Goal: Transaction & Acquisition: Purchase product/service

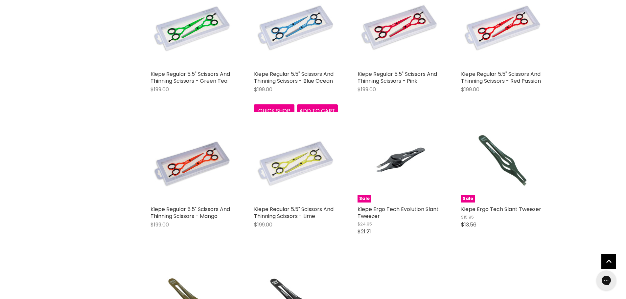
scroll to position [788, 0]
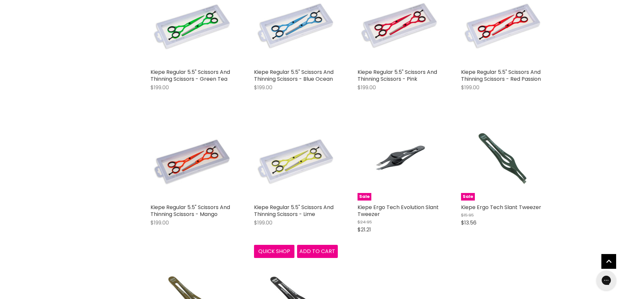
click at [294, 161] on img "Main content" at bounding box center [296, 159] width 84 height 84
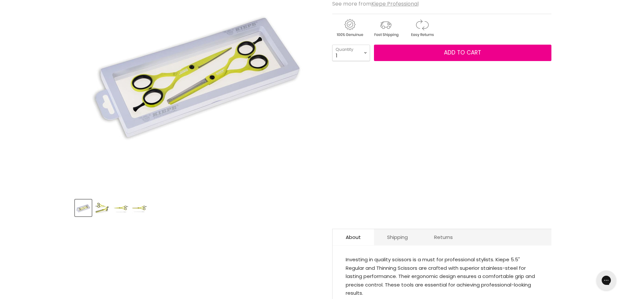
click at [144, 207] on img "Product thumbnails" at bounding box center [139, 208] width 15 height 15
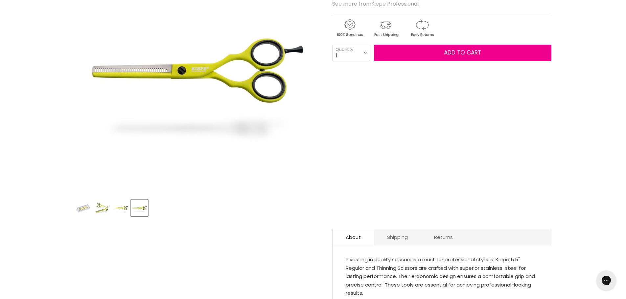
click at [126, 207] on img "Product thumbnails" at bounding box center [120, 208] width 15 height 15
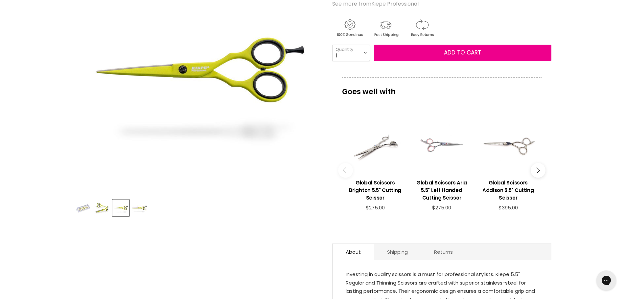
click at [96, 206] on img "Product thumbnails" at bounding box center [101, 208] width 15 height 15
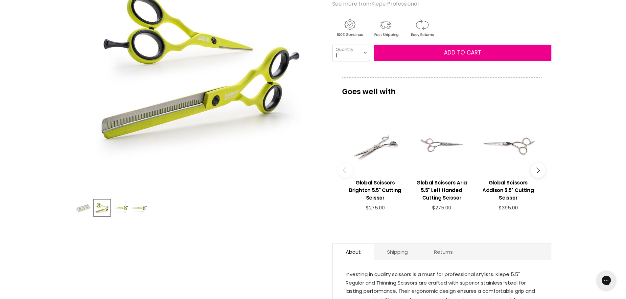
click at [91, 204] on img "Product thumbnails" at bounding box center [83, 208] width 15 height 15
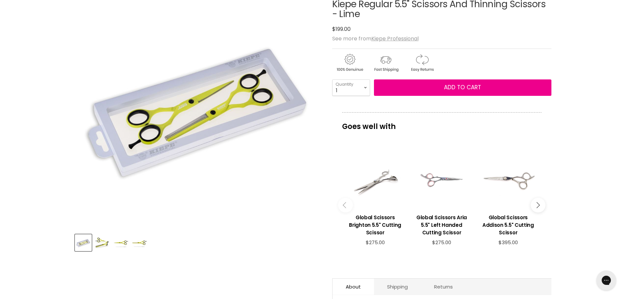
scroll to position [99, 0]
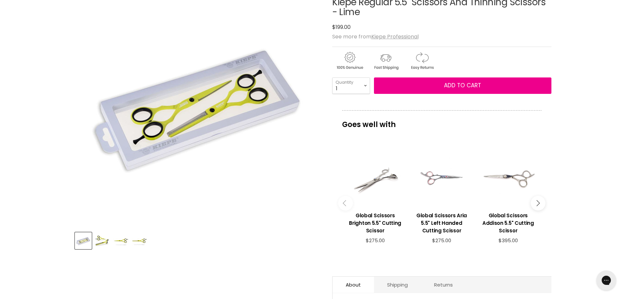
click at [117, 242] on img "Product thumbnails" at bounding box center [120, 240] width 15 height 15
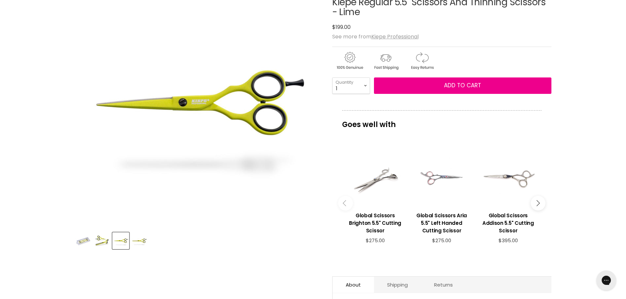
click at [132, 248] on img "Product thumbnails" at bounding box center [139, 240] width 15 height 15
